Goal: Information Seeking & Learning: Learn about a topic

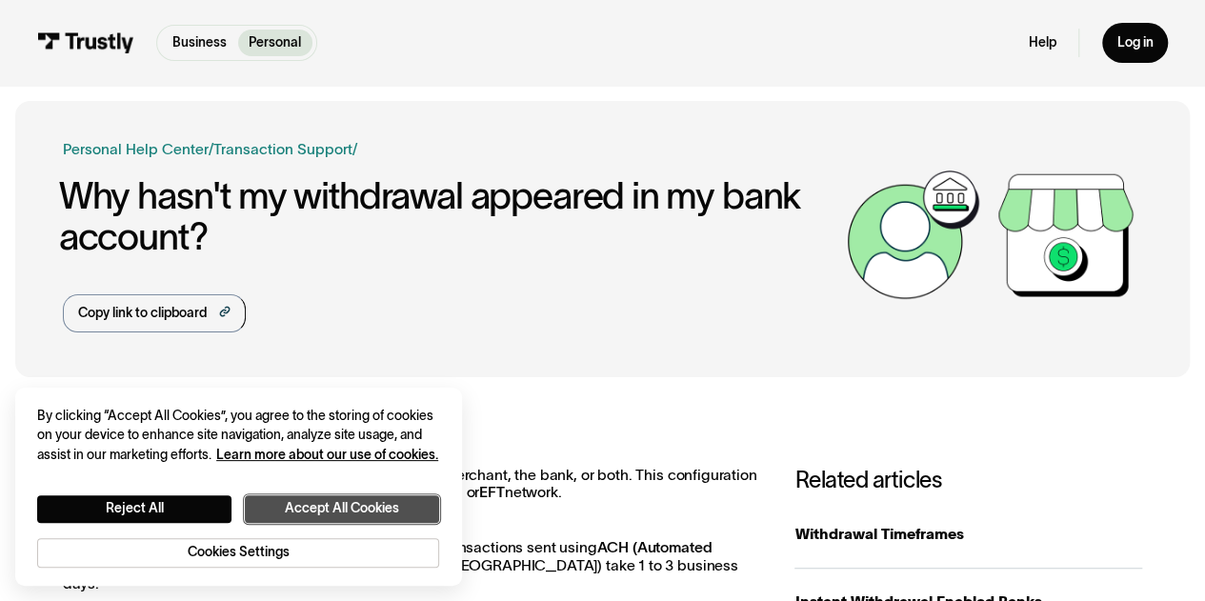
click at [278, 495] on button "Accept All Cookies" at bounding box center [342, 509] width 194 height 28
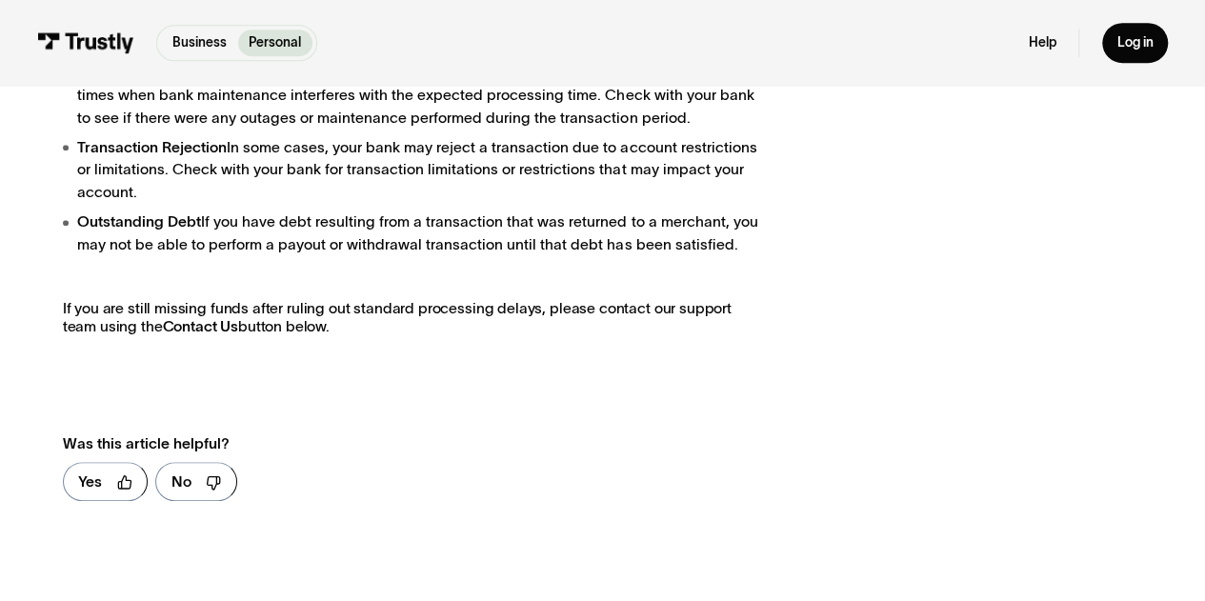
scroll to position [843, 0]
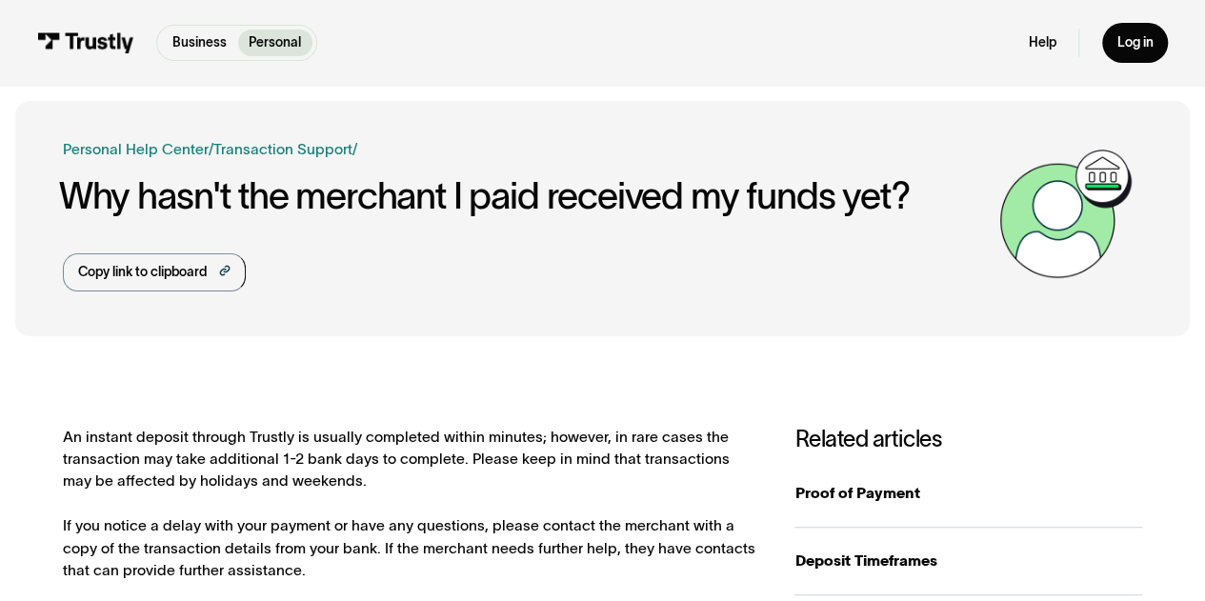
scroll to position [322, 0]
